Goal: Information Seeking & Learning: Learn about a topic

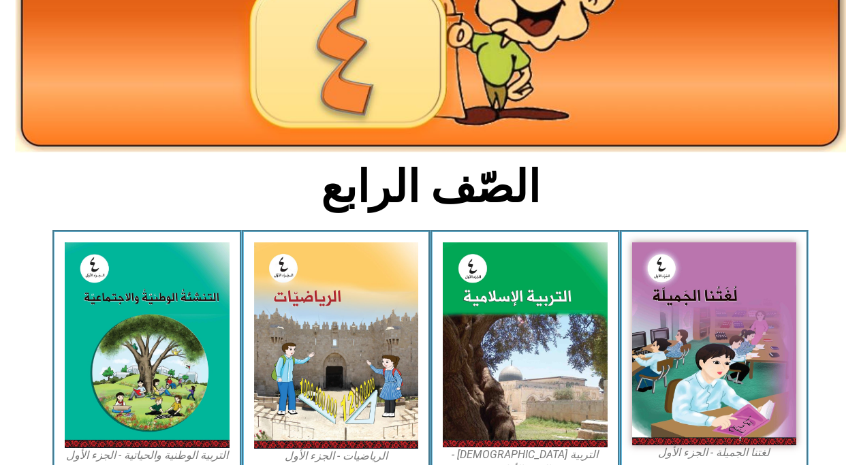
scroll to position [197, 0]
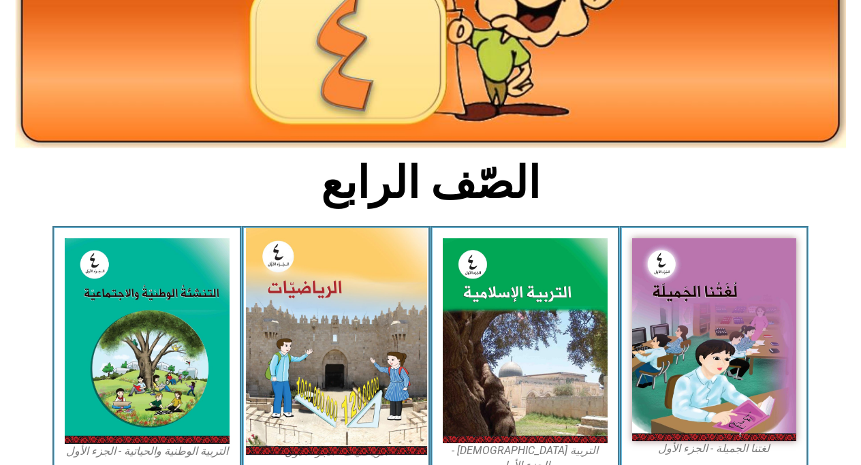
click at [402, 280] on img at bounding box center [335, 341] width 181 height 227
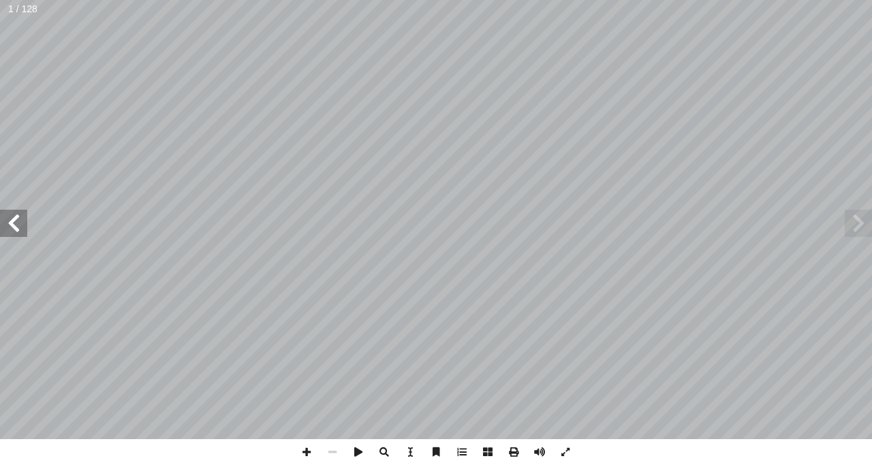
click at [14, 219] on span at bounding box center [13, 223] width 27 height 27
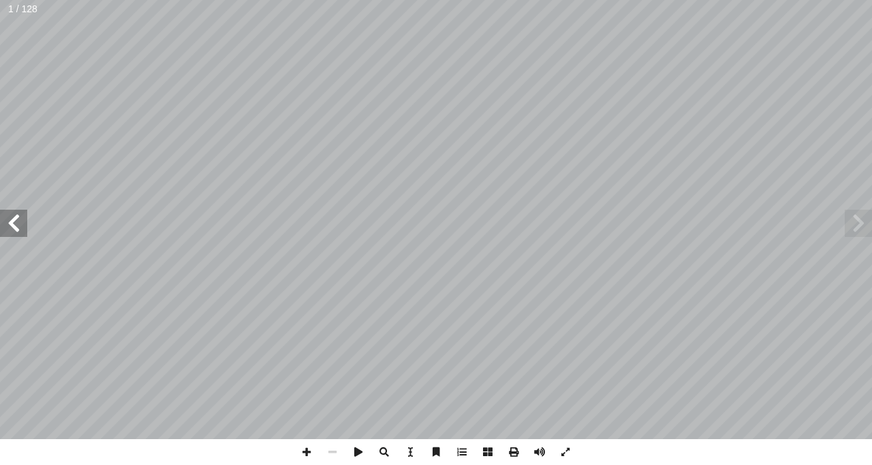
click at [14, 219] on span at bounding box center [13, 223] width 27 height 27
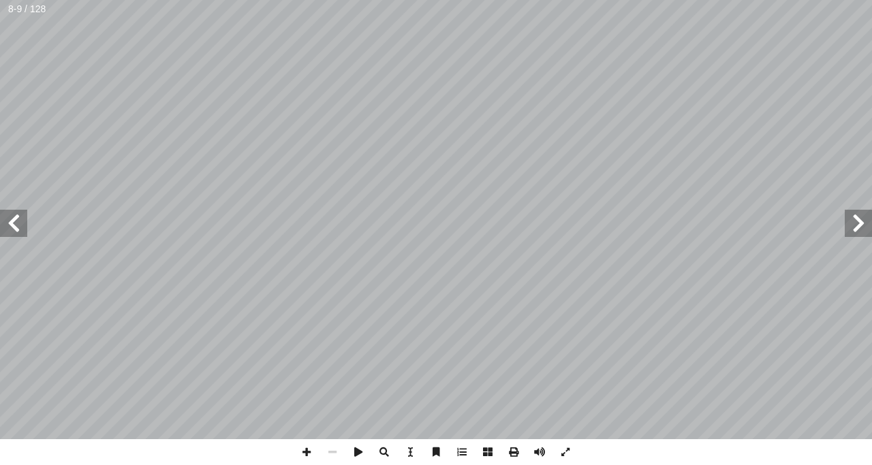
click at [14, 219] on span at bounding box center [13, 223] width 27 height 27
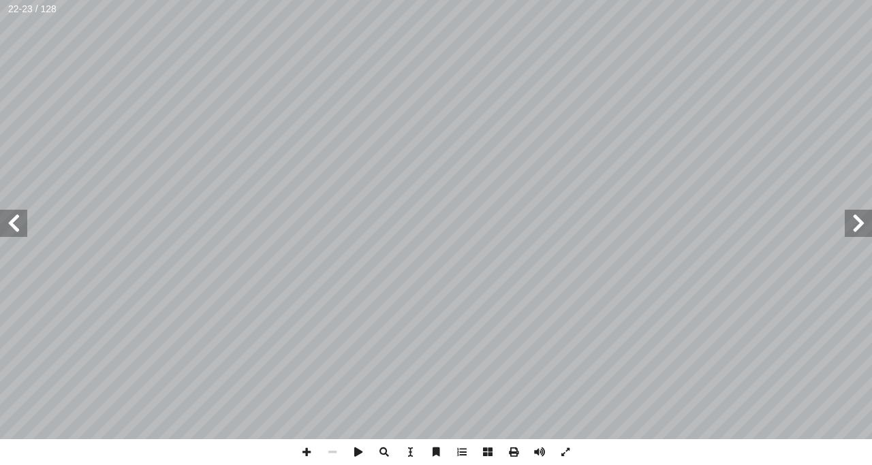
click at [14, 219] on span at bounding box center [13, 223] width 27 height 27
click at [11, 223] on span at bounding box center [13, 223] width 27 height 27
click at [307, 450] on span at bounding box center [307, 452] width 26 height 26
